Goal: Task Accomplishment & Management: Complete application form

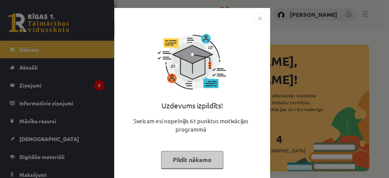
click at [188, 154] on button "Pildīt nākamo" at bounding box center [192, 159] width 62 height 17
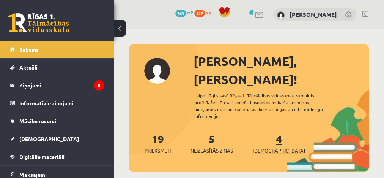
click at [267, 147] on span "[DEMOGRAPHIC_DATA]" at bounding box center [279, 151] width 52 height 8
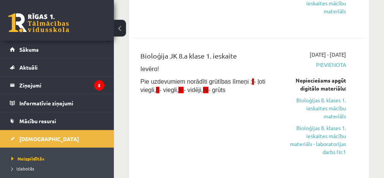
scroll to position [71, 0]
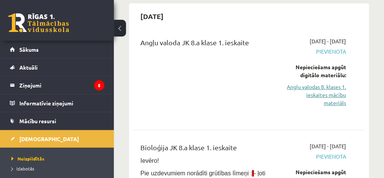
click at [318, 96] on link "Angļu valodas 8. klases 1. ieskaites mācību materiāls" at bounding box center [315, 95] width 61 height 24
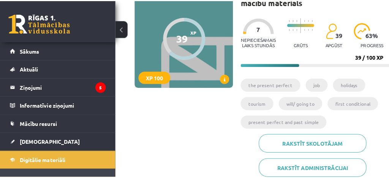
scroll to position [102, 0]
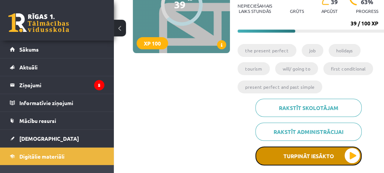
click at [351, 157] on button "Turpināt iesākto" at bounding box center [309, 156] width 106 height 19
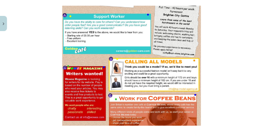
scroll to position [431, 0]
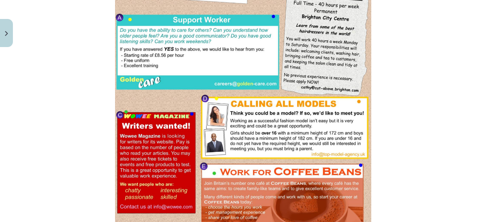
drag, startPoint x: 439, startPoint y: 47, endPoint x: 373, endPoint y: 51, distance: 65.4
click at [374, 52] on div "Mācību tēma: Angļu valodas 8. klases 1. ieskaites mācību materiāls #6 📖 Topic 5…" at bounding box center [243, 111] width 486 height 222
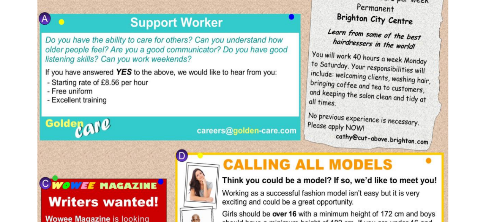
scroll to position [447, 0]
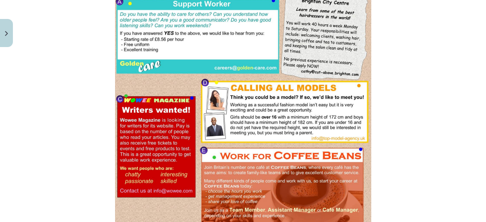
drag, startPoint x: 477, startPoint y: 125, endPoint x: 484, endPoint y: 142, distance: 18.9
click at [389, 146] on div "Mācību tēma: Angļu valodas 8. klases 1. ieskaites mācību materiāls #6 📖 Topic 5…" at bounding box center [243, 111] width 486 height 222
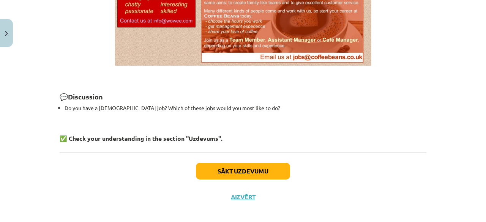
scroll to position [623, 0]
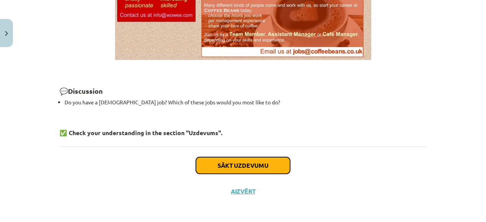
click at [274, 164] on button "Sākt uzdevumu" at bounding box center [243, 165] width 94 height 17
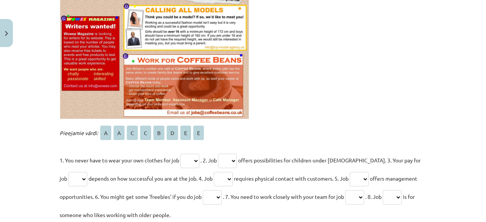
scroll to position [275, 0]
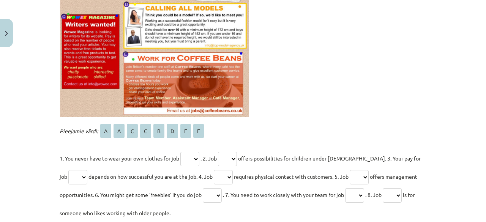
click at [191, 166] on p "1. You never have to wear your own clothes for job * * * * * * * * . 2. Job * *…" at bounding box center [243, 185] width 367 height 73
click at [389, 87] on div "Mācību tēma: Angļu valodas 8. klases 1. ieskaites mācību materiāls #6 📖 Topic 5…" at bounding box center [243, 111] width 486 height 222
drag, startPoint x: 477, startPoint y: 88, endPoint x: 480, endPoint y: 83, distance: 5.8
click at [389, 83] on div "Mācību tēma: Angļu valodas 8. klases 1. ieskaites mācību materiāls #6 📖 Topic 5…" at bounding box center [243, 111] width 486 height 222
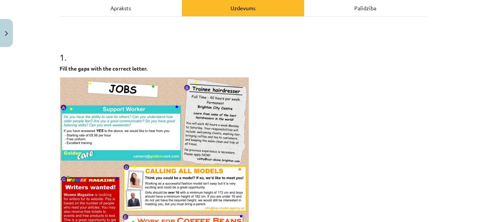
scroll to position [109, 0]
